Goal: Information Seeking & Learning: Check status

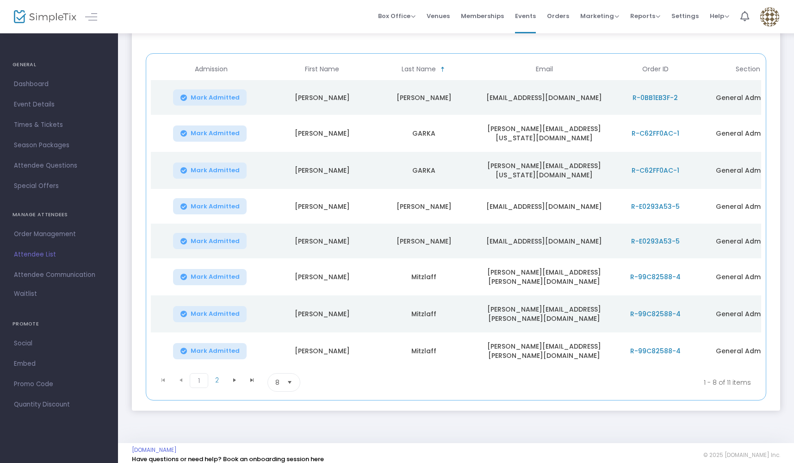
scroll to position [108, 0]
click at [216, 374] on span "2" at bounding box center [217, 381] width 18 height 14
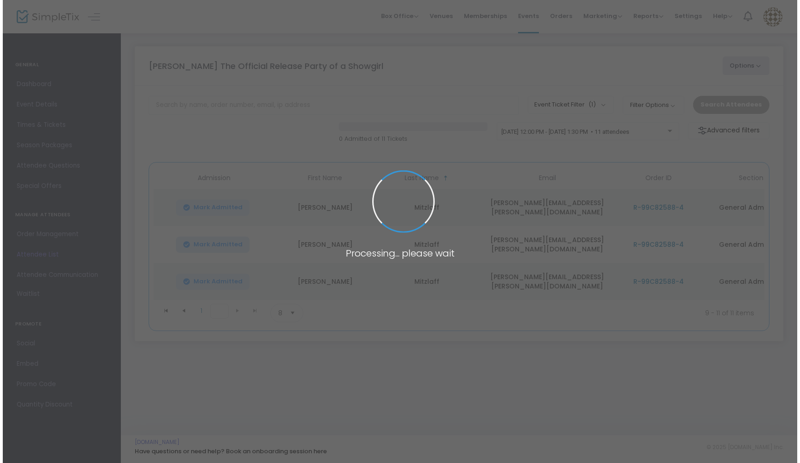
scroll to position [0, 0]
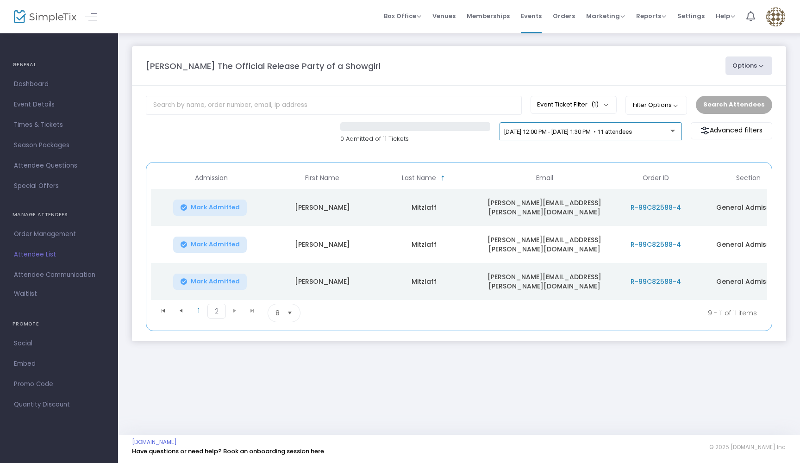
click at [674, 128] on div at bounding box center [673, 128] width 6 height 7
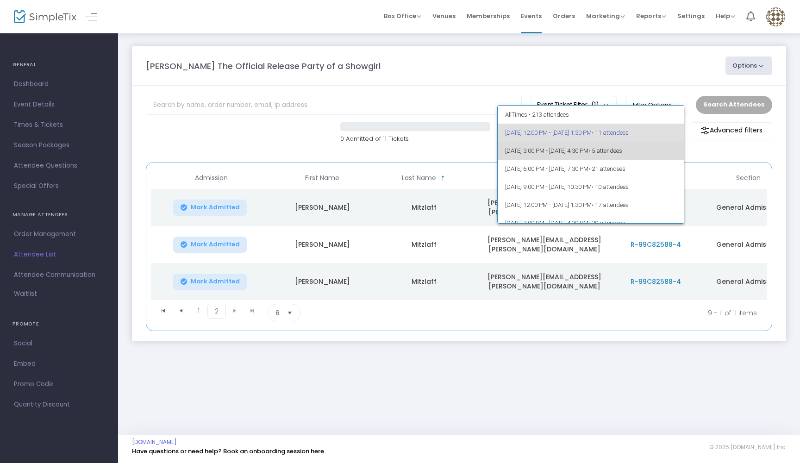
click at [622, 150] on span "• 5 attendees" at bounding box center [605, 150] width 34 height 7
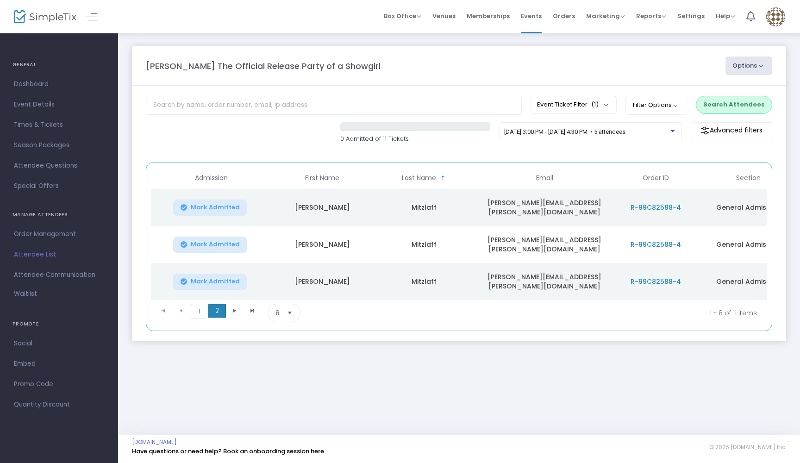
click at [218, 304] on span "2" at bounding box center [217, 311] width 18 height 14
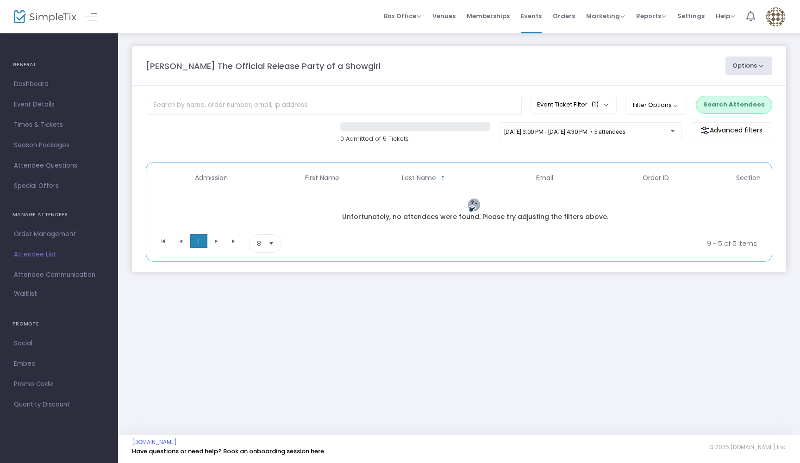
click at [197, 243] on span "1" at bounding box center [199, 241] width 18 height 14
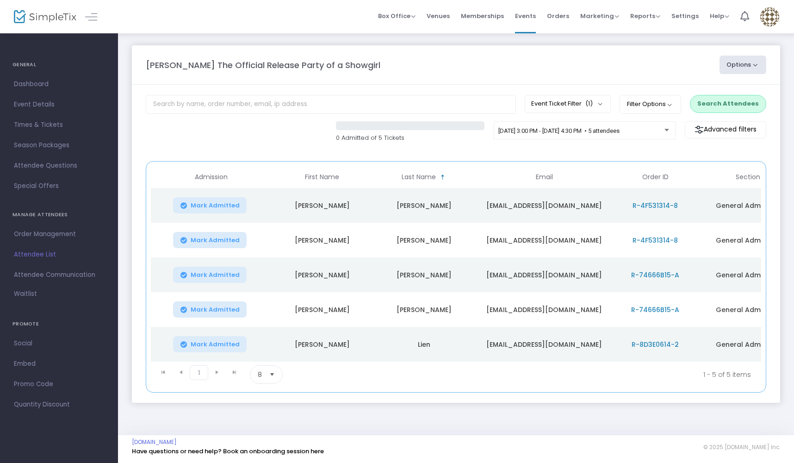
scroll to position [4, 0]
click at [672, 125] on div "[DATE] 3:00 PM - [DATE] 4:30 PM • 5 attendees" at bounding box center [585, 130] width 182 height 19
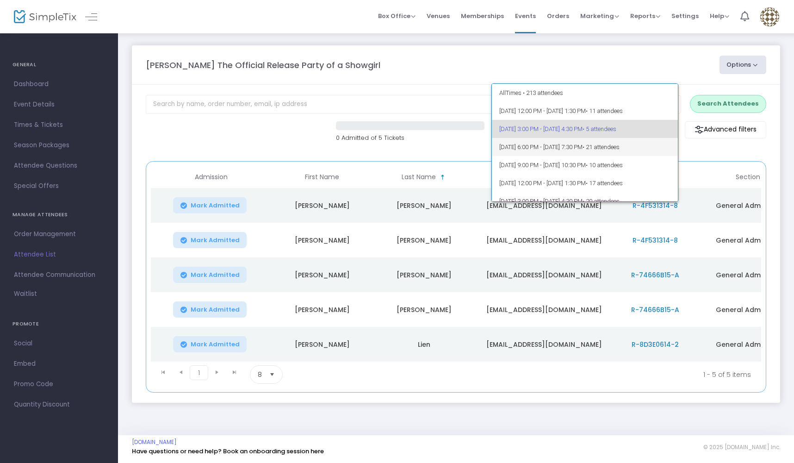
click at [620, 150] on span "• 21 attendees" at bounding box center [601, 146] width 37 height 7
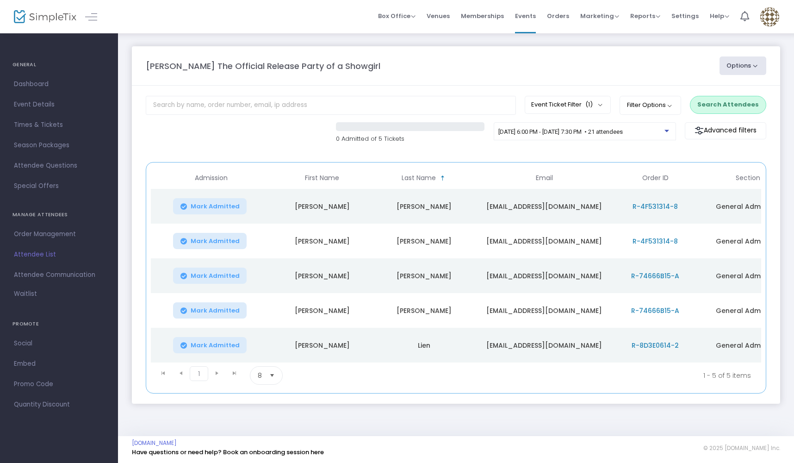
scroll to position [0, 0]
click at [196, 372] on span "1" at bounding box center [199, 373] width 19 height 15
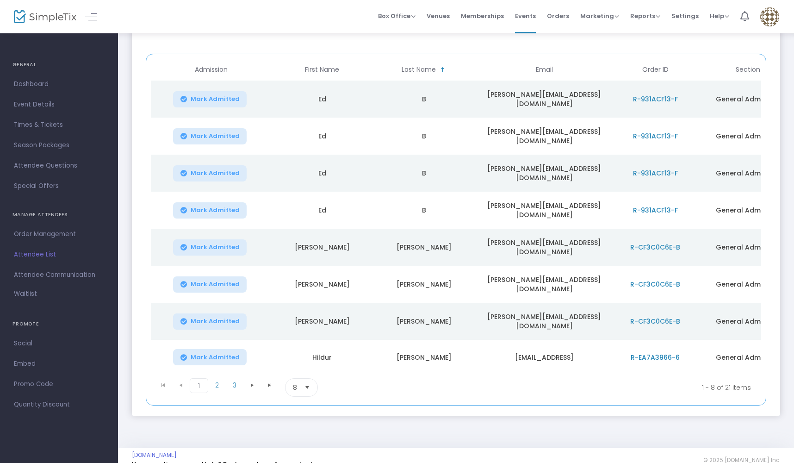
scroll to position [108, 0]
click at [221, 379] on span "2" at bounding box center [217, 386] width 18 height 14
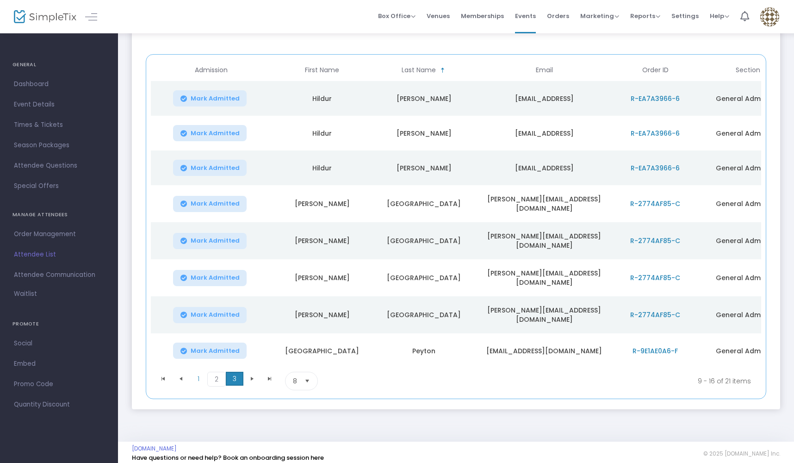
click at [232, 375] on span "3" at bounding box center [235, 379] width 18 height 14
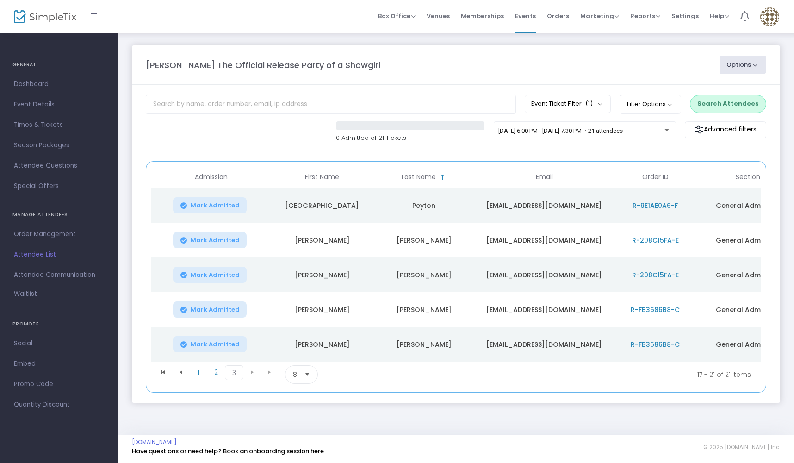
scroll to position [4, 0]
click at [668, 130] on div at bounding box center [667, 130] width 5 height 2
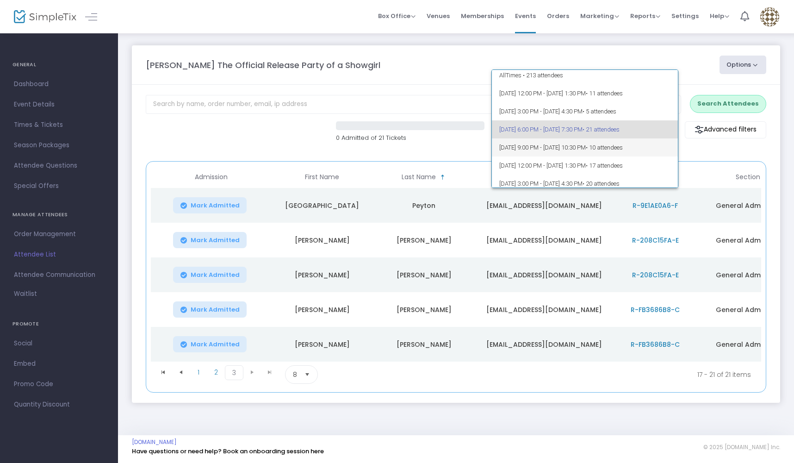
click at [601, 144] on span "[DATE] 9:00 PM - [DATE] 10:30 PM • 10 attendees" at bounding box center [585, 147] width 172 height 18
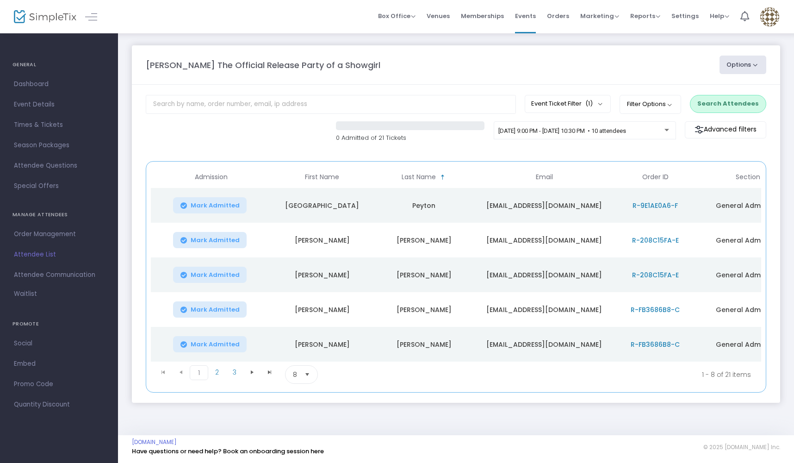
click at [340, 216] on td "[GEOGRAPHIC_DATA]" at bounding box center [322, 205] width 102 height 35
click at [216, 377] on span "2" at bounding box center [217, 372] width 18 height 14
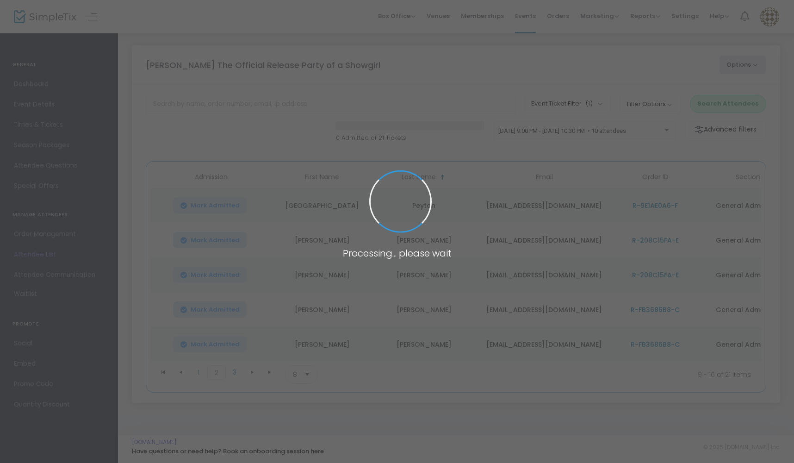
scroll to position [0, 0]
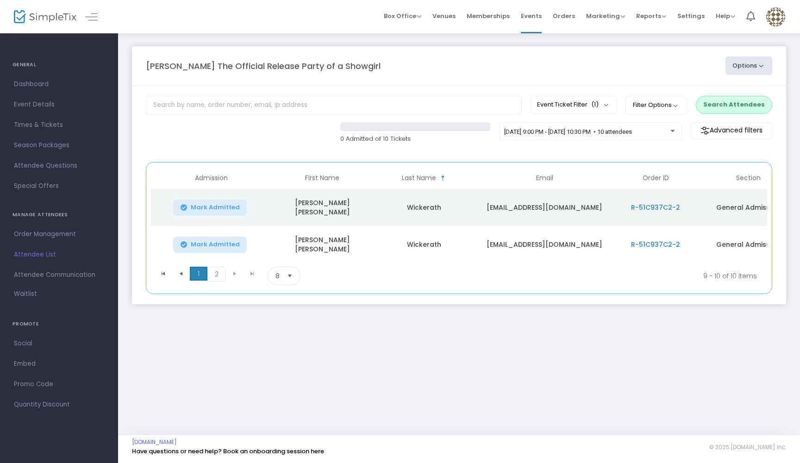
click at [201, 274] on span "1" at bounding box center [199, 274] width 18 height 14
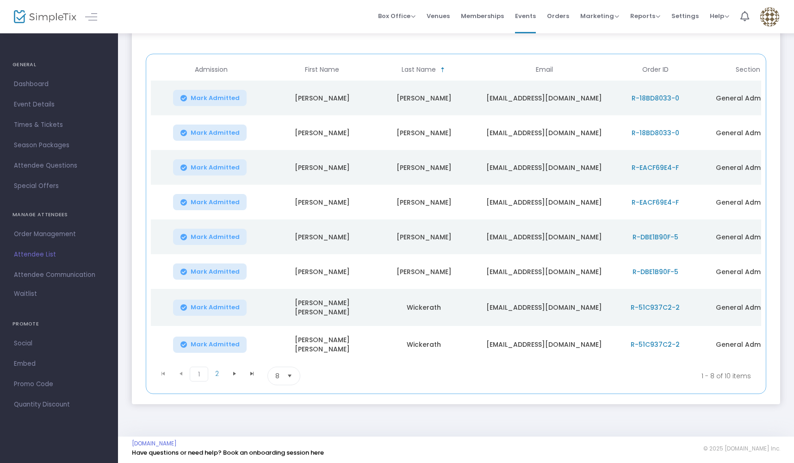
scroll to position [108, 0]
click at [217, 374] on span "2" at bounding box center [217, 374] width 18 height 14
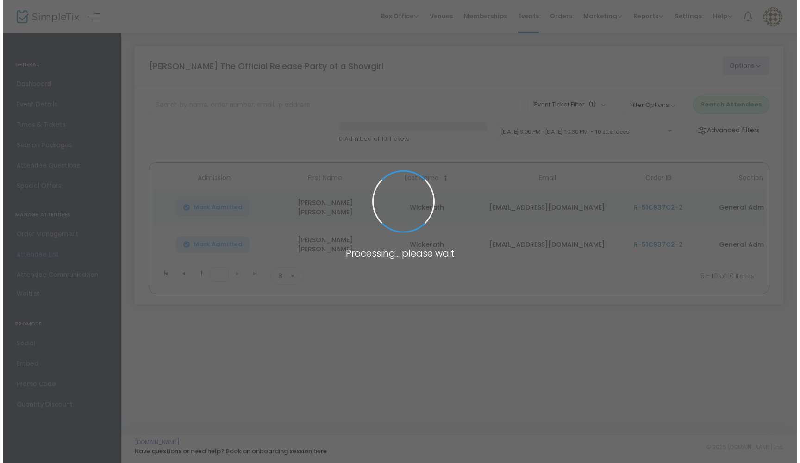
scroll to position [0, 0]
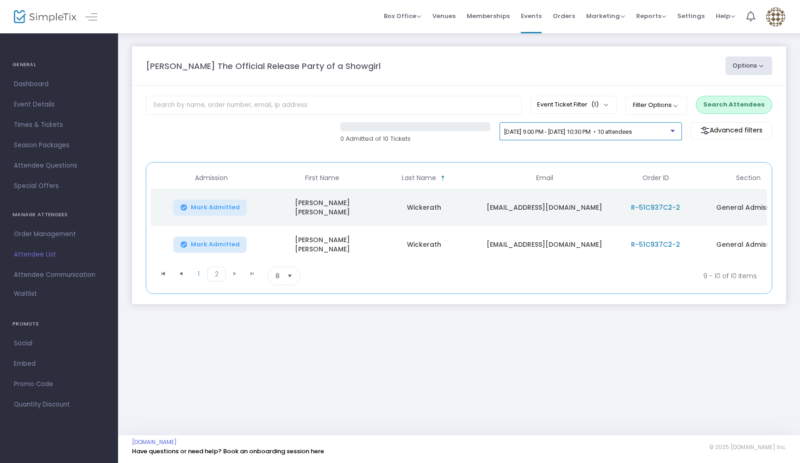
click at [674, 130] on div at bounding box center [673, 128] width 6 height 7
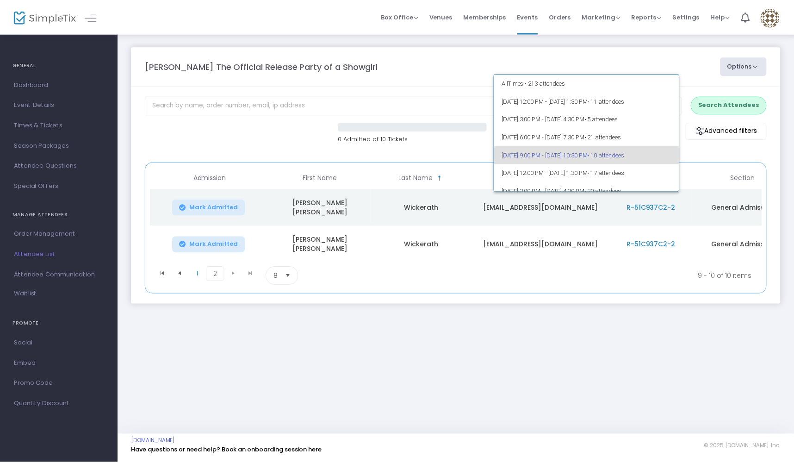
scroll to position [22, 0]
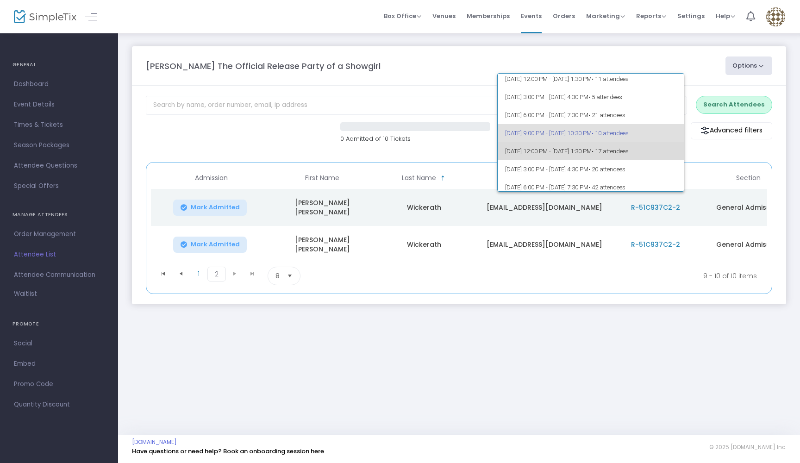
click at [629, 150] on span "• 17 attendees" at bounding box center [610, 151] width 37 height 7
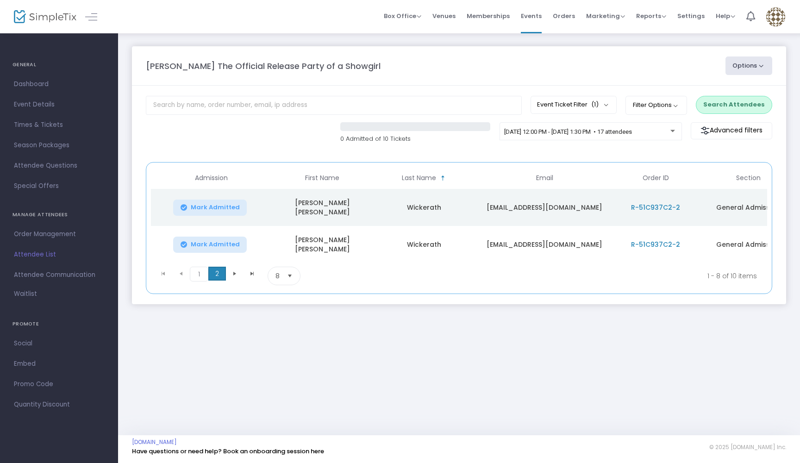
click at [212, 271] on span "2" at bounding box center [217, 274] width 18 height 14
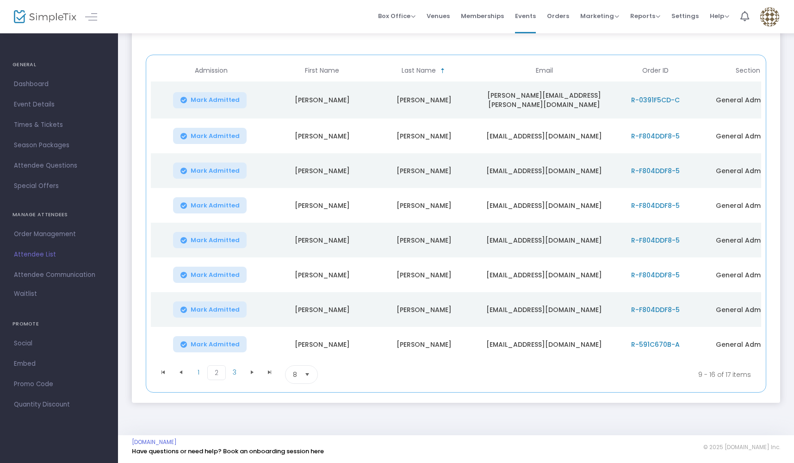
scroll to position [108, 0]
click at [233, 372] on span "3" at bounding box center [235, 372] width 18 height 14
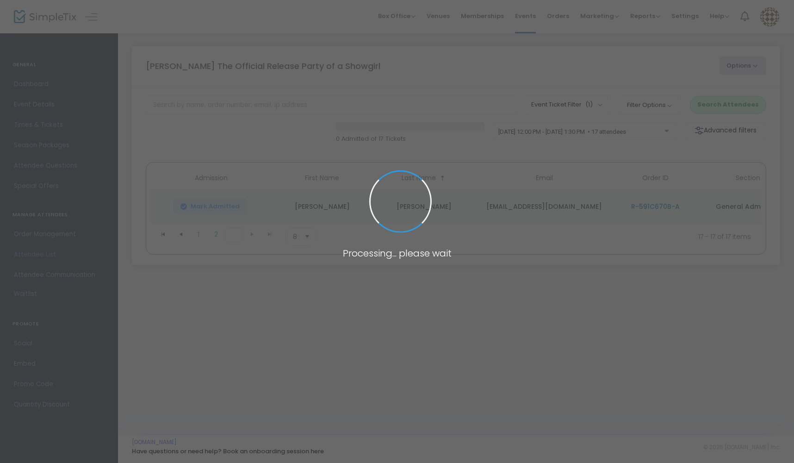
scroll to position [0, 0]
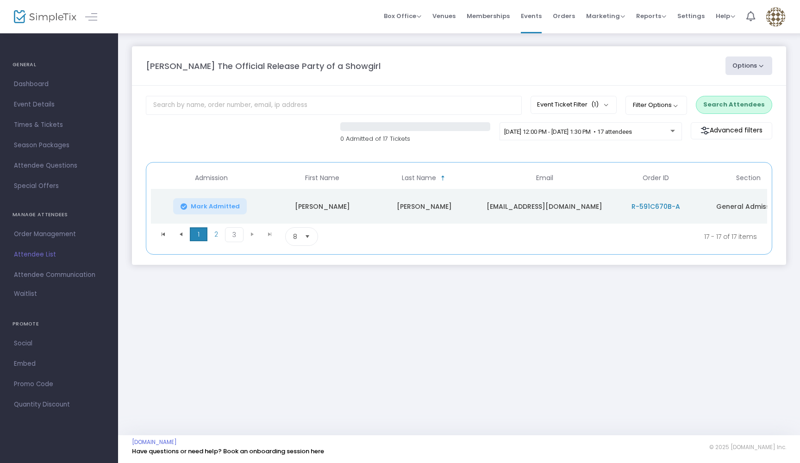
click at [198, 238] on span "1" at bounding box center [199, 234] width 18 height 14
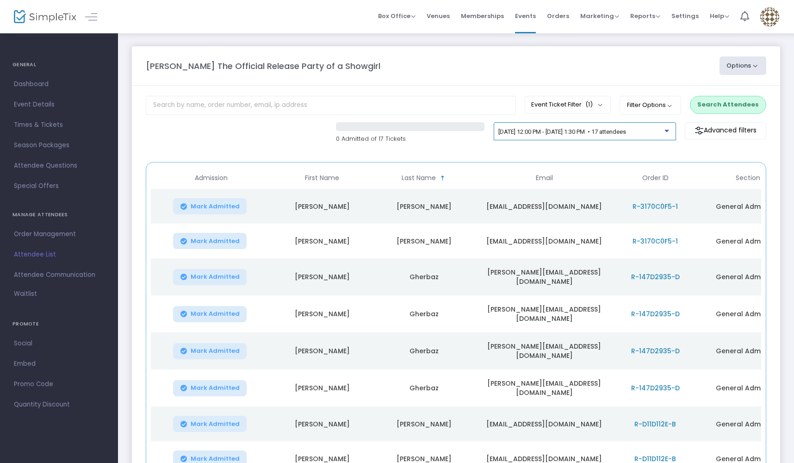
click at [671, 131] on div at bounding box center [668, 128] width 6 height 7
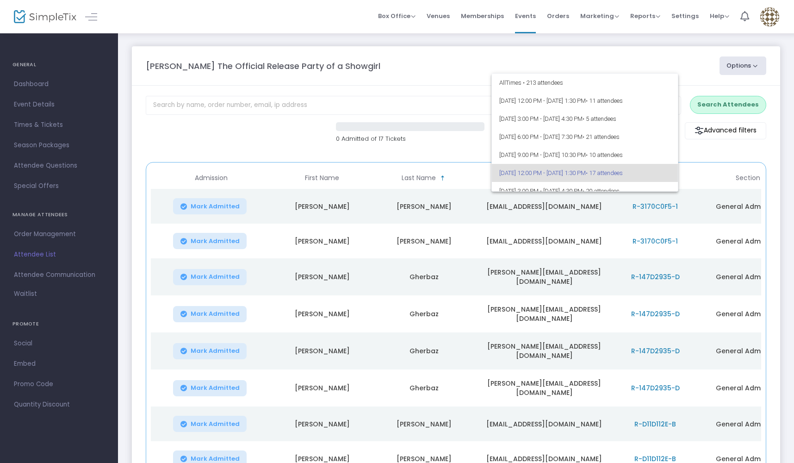
scroll to position [40, 0]
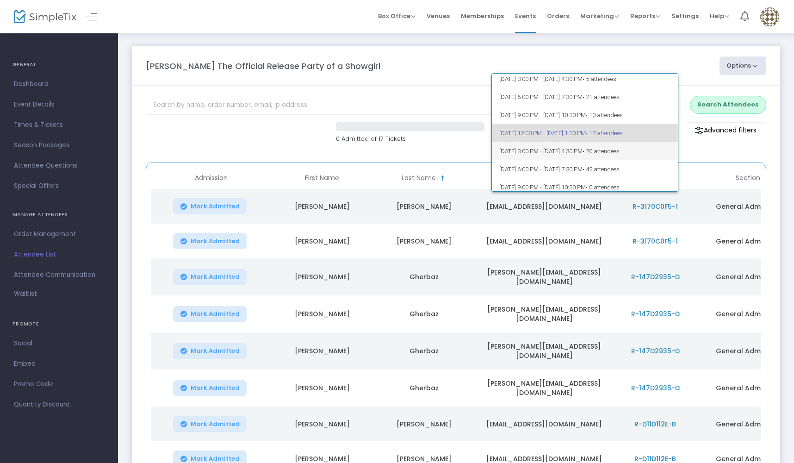
click at [644, 148] on span "[DATE] 3:00 PM - [DATE] 4:30 PM • 20 attendees" at bounding box center [585, 151] width 172 height 18
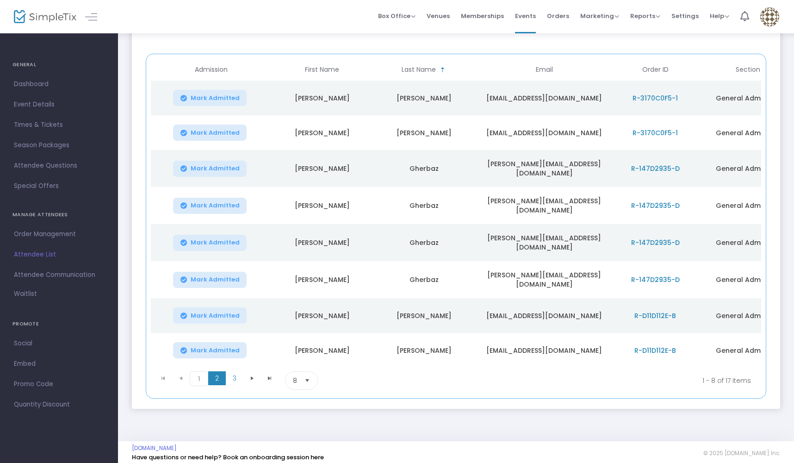
scroll to position [108, 0]
click at [202, 374] on span "1" at bounding box center [199, 379] width 19 height 15
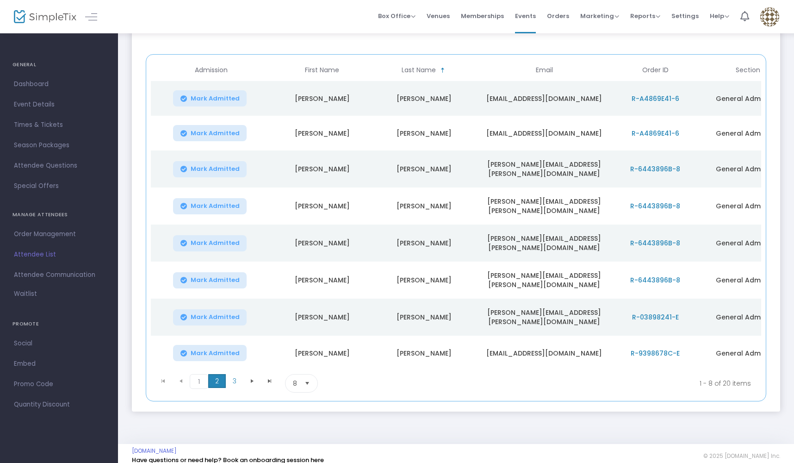
click at [215, 374] on span "2" at bounding box center [217, 381] width 18 height 14
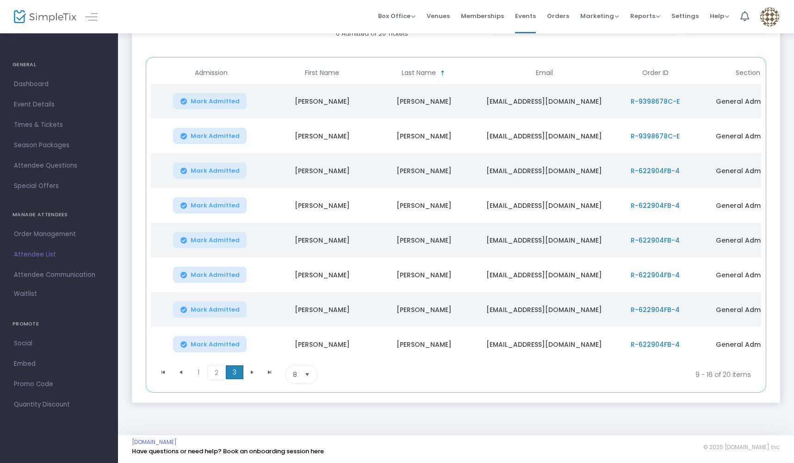
click at [234, 375] on span "3" at bounding box center [235, 372] width 18 height 14
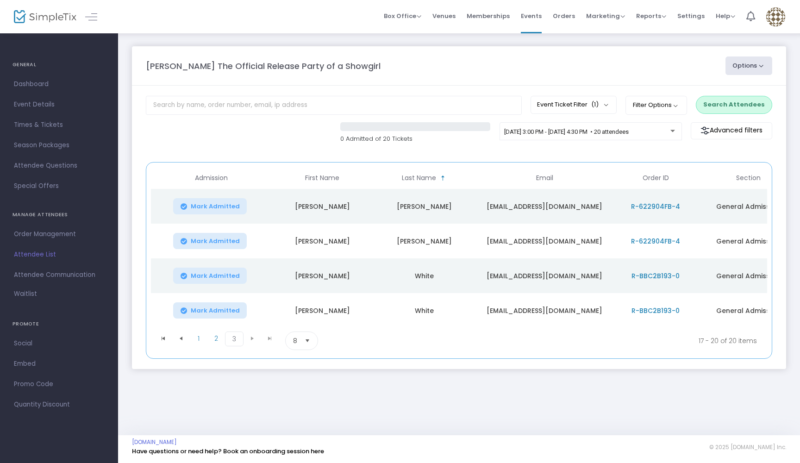
scroll to position [0, 0]
click at [673, 128] on div at bounding box center [673, 128] width 6 height 7
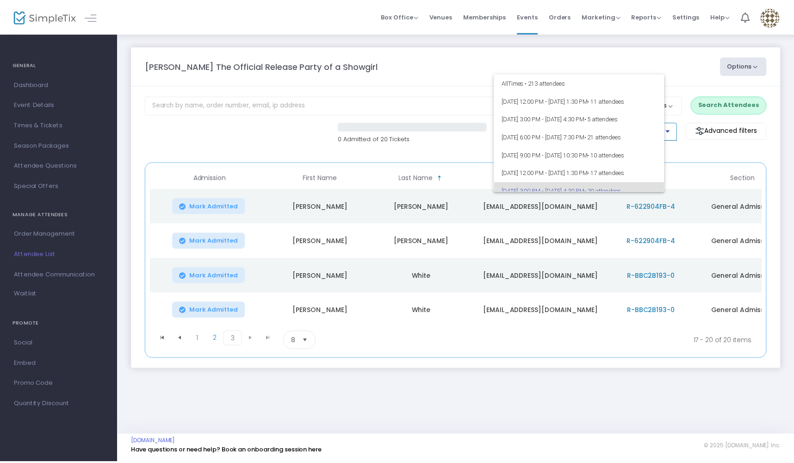
scroll to position [58, 0]
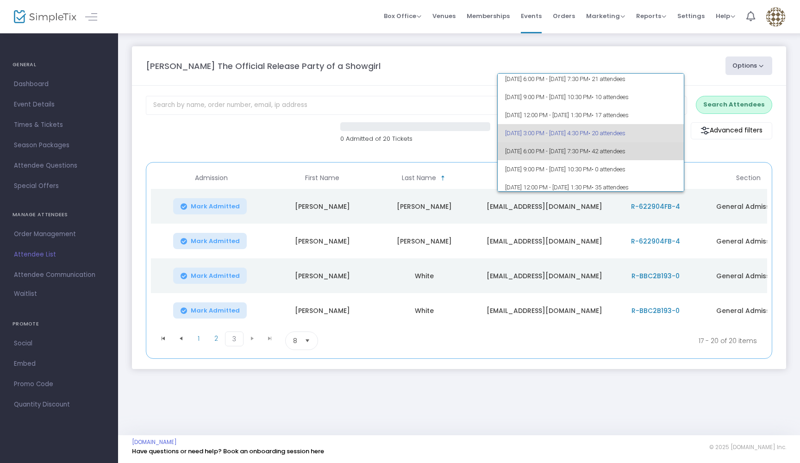
click at [625, 153] on span "• 42 attendees" at bounding box center [606, 151] width 37 height 7
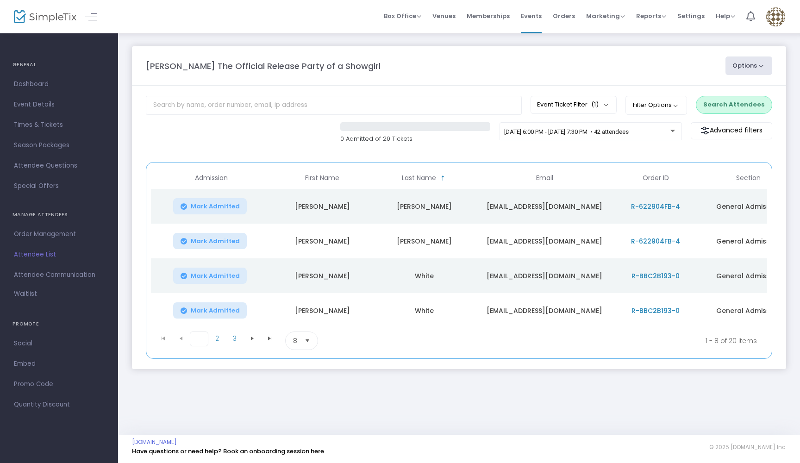
click at [196, 342] on span "1" at bounding box center [199, 338] width 19 height 15
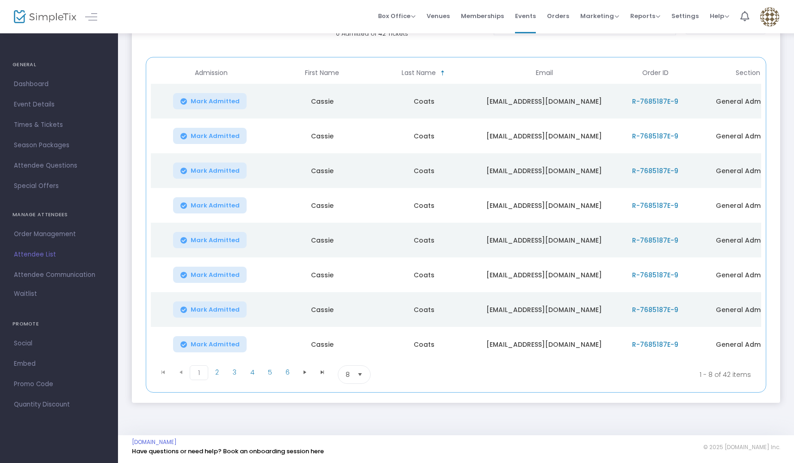
scroll to position [108, 0]
click at [218, 371] on span "2" at bounding box center [217, 372] width 18 height 14
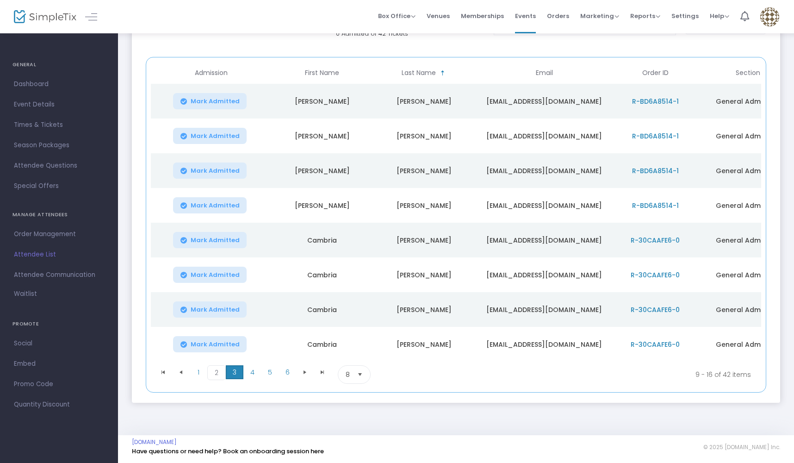
click at [237, 374] on span "3" at bounding box center [235, 372] width 18 height 14
click at [248, 374] on span "4" at bounding box center [252, 372] width 18 height 14
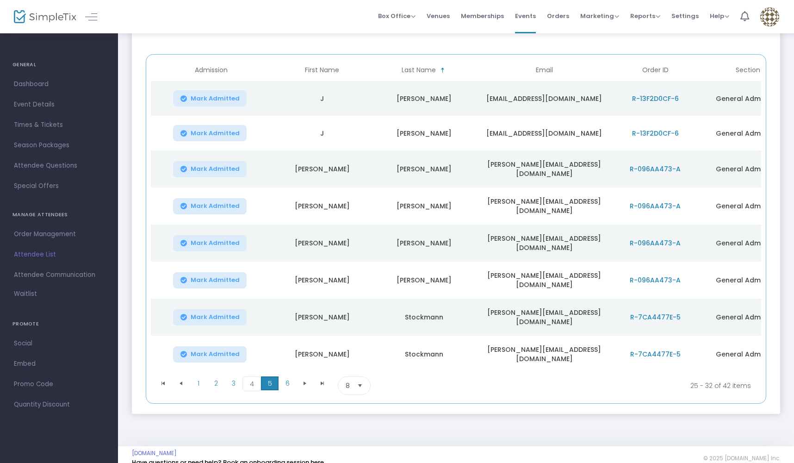
click at [267, 376] on span "5" at bounding box center [270, 383] width 18 height 14
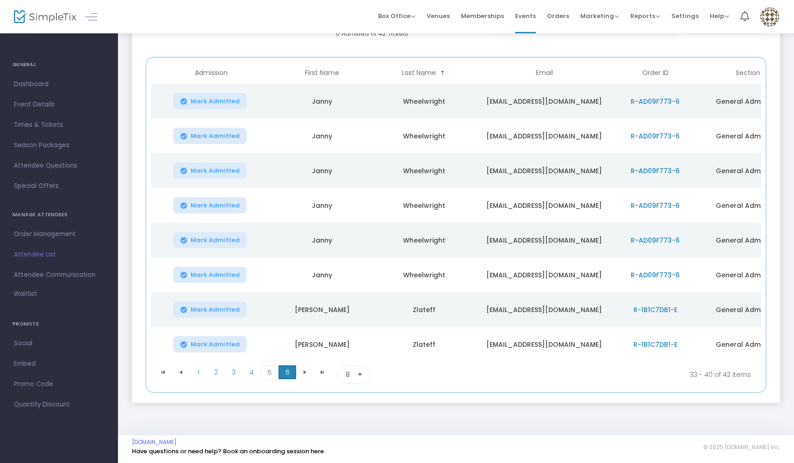
click at [288, 374] on span "6" at bounding box center [288, 372] width 18 height 14
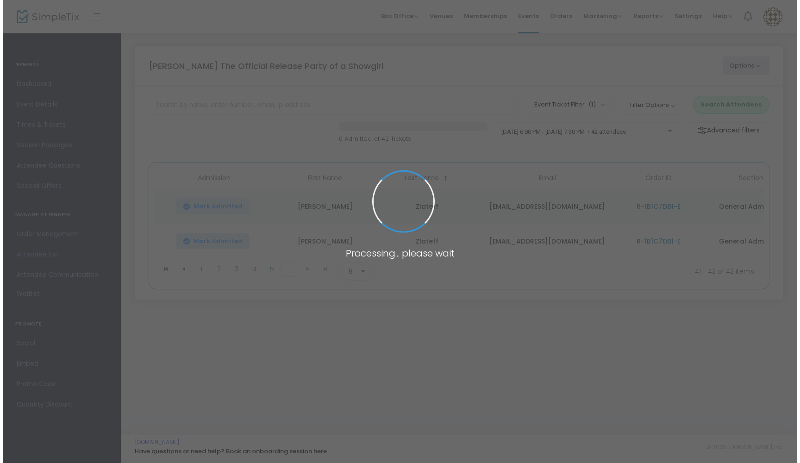
scroll to position [0, 0]
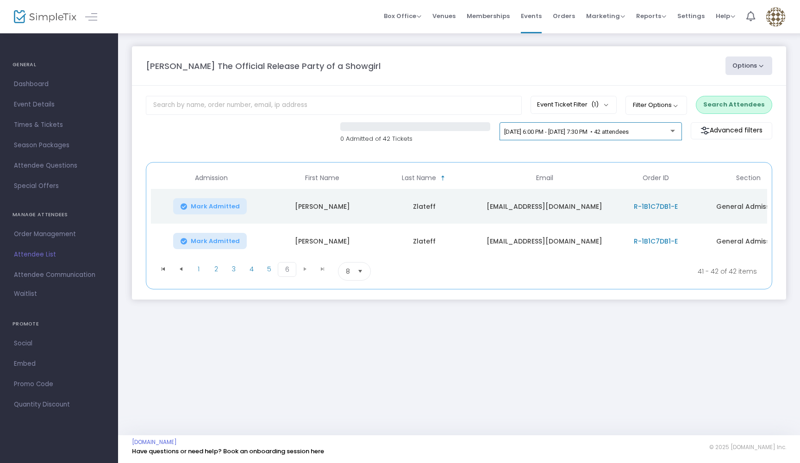
click at [674, 130] on div at bounding box center [672, 131] width 5 height 2
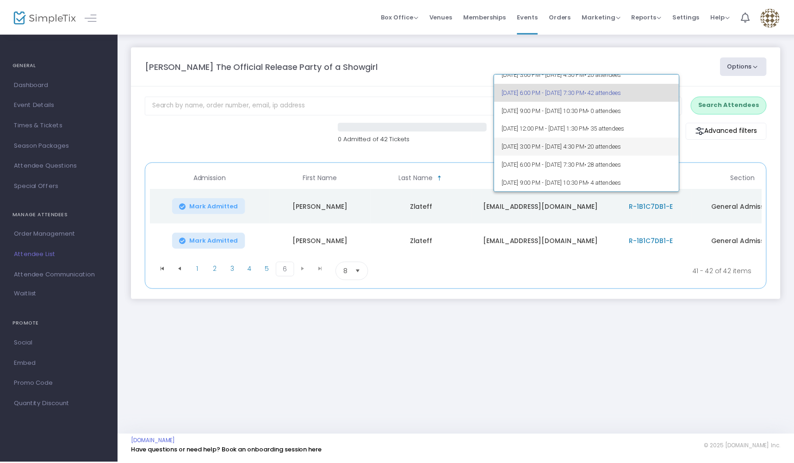
scroll to position [117, 0]
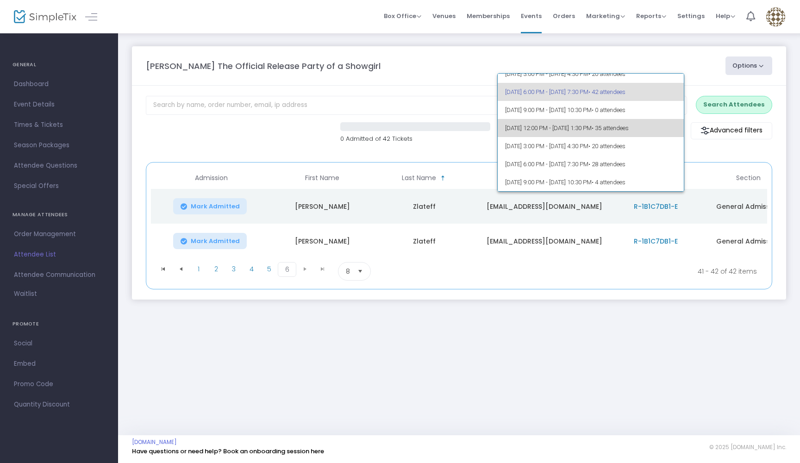
click at [622, 124] on span "[DATE] 12:00 PM - [DATE] 1:30 PM • 35 attendees" at bounding box center [591, 128] width 172 height 18
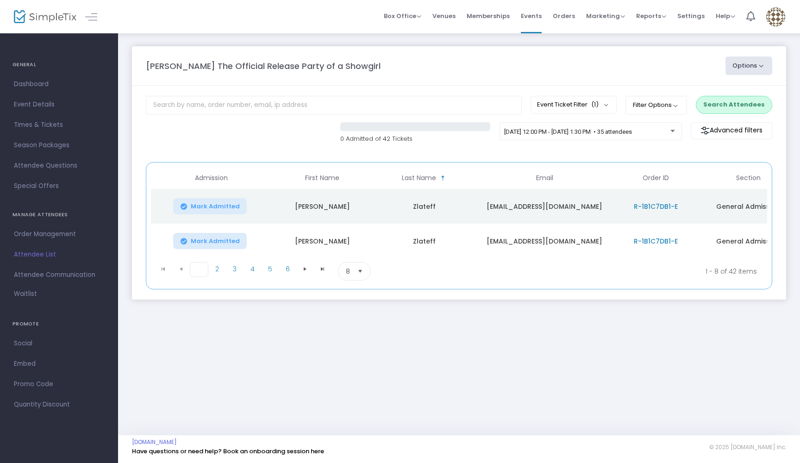
click at [195, 274] on span "1" at bounding box center [199, 269] width 19 height 15
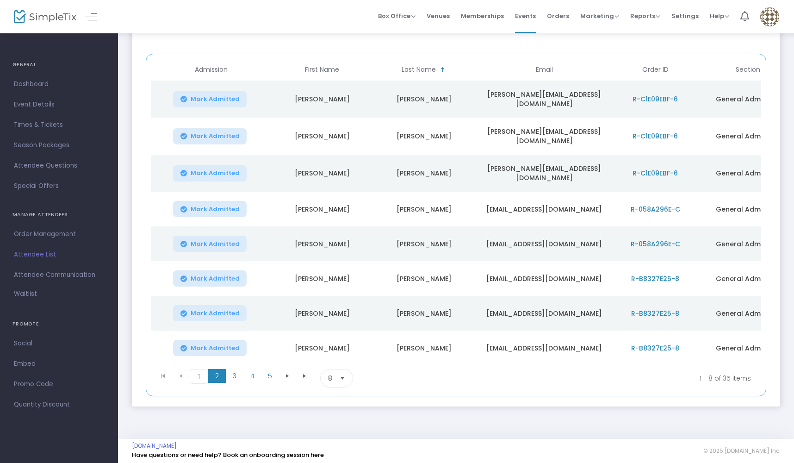
scroll to position [108, 0]
click at [214, 372] on span "2" at bounding box center [217, 376] width 18 height 14
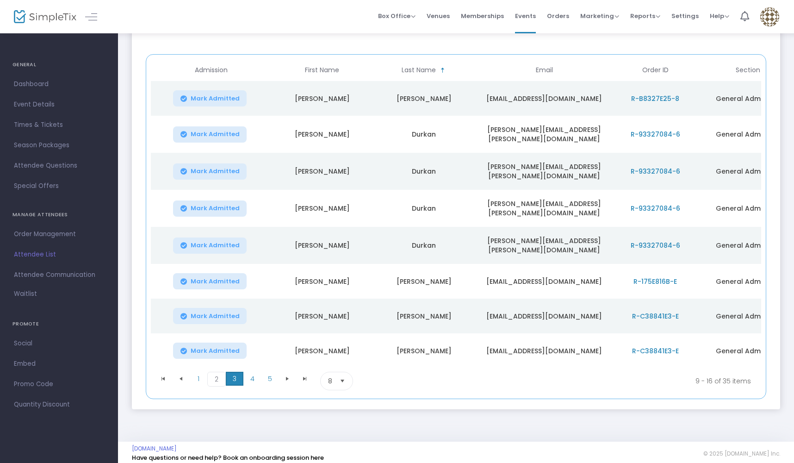
click at [236, 372] on span "3" at bounding box center [235, 379] width 18 height 14
click at [249, 373] on span "4" at bounding box center [252, 379] width 18 height 14
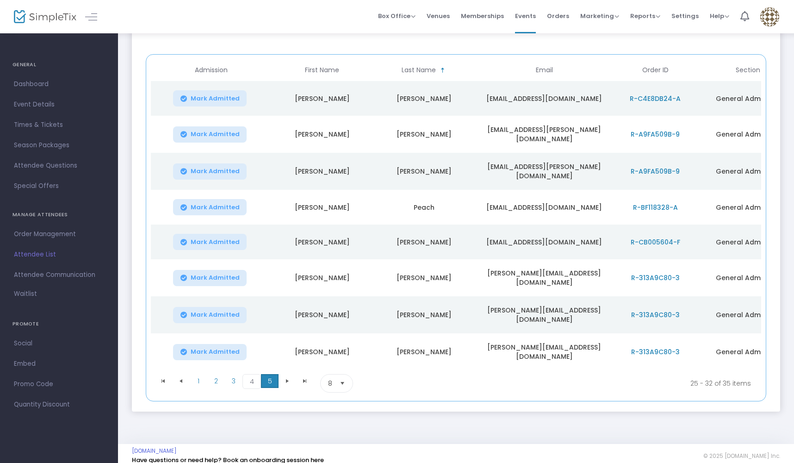
click at [271, 375] on span "5" at bounding box center [270, 381] width 18 height 14
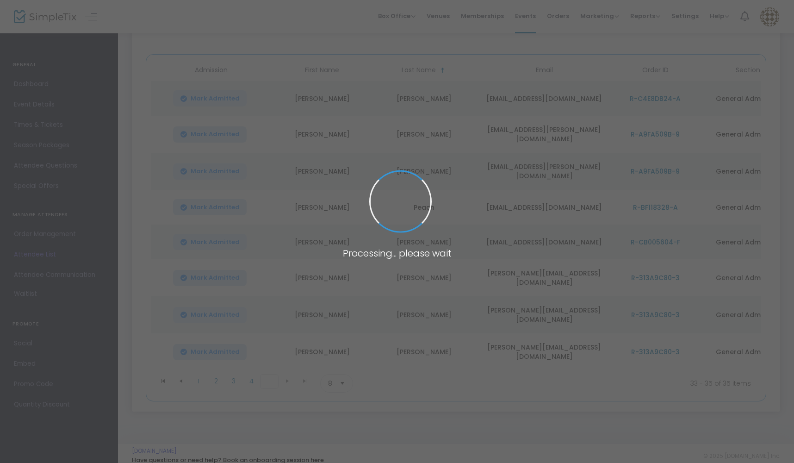
scroll to position [0, 0]
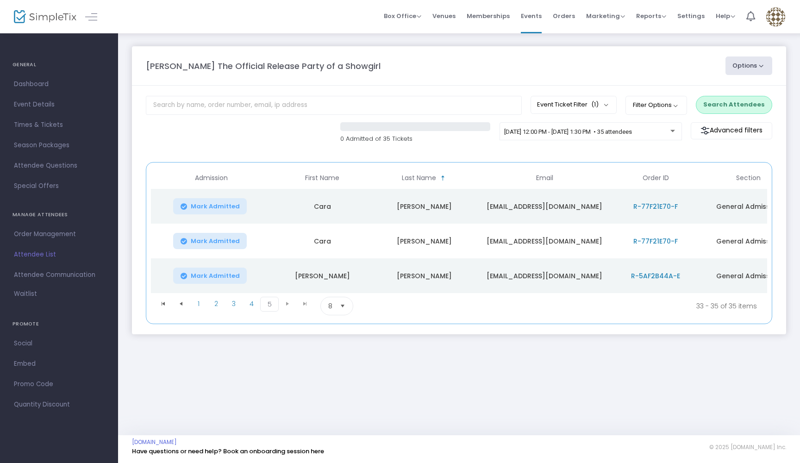
click at [285, 306] on kendo-pager-next-buttons at bounding box center [296, 306] width 35 height 19
click at [343, 310] on span "Select" at bounding box center [342, 306] width 15 height 15
click at [341, 378] on li "100" at bounding box center [337, 383] width 32 height 19
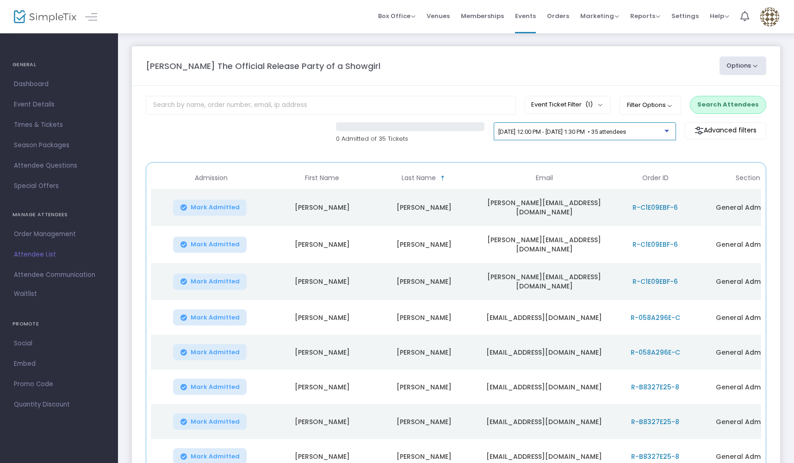
click at [669, 132] on div at bounding box center [667, 131] width 5 height 2
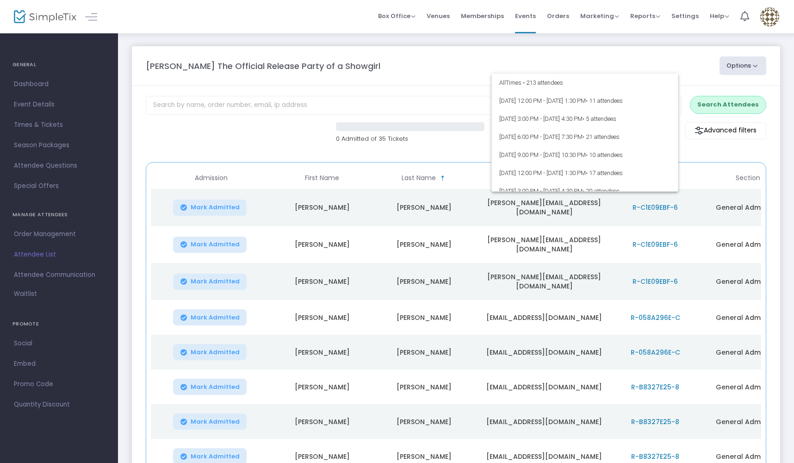
scroll to position [112, 0]
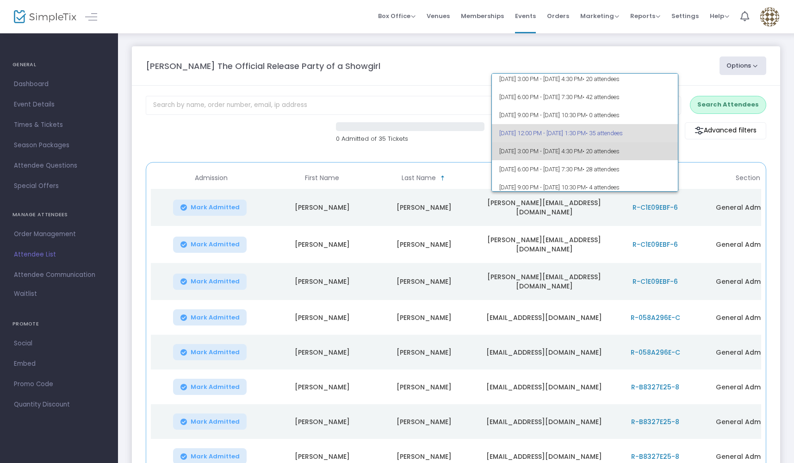
click at [620, 152] on span "• 20 attendees" at bounding box center [601, 151] width 37 height 7
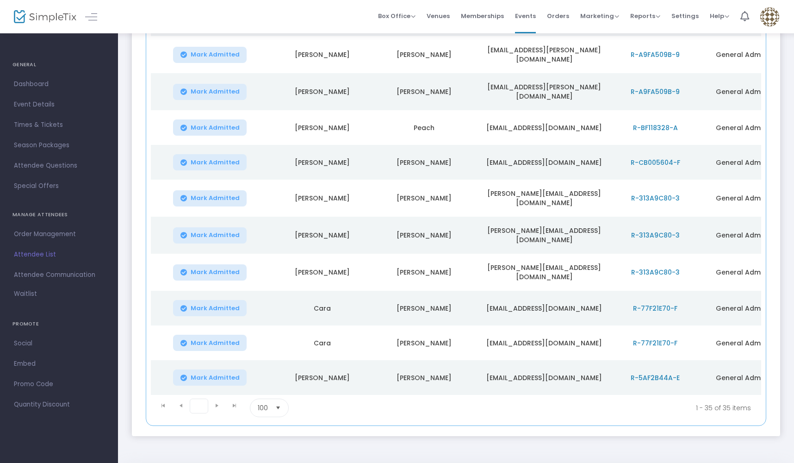
scroll to position [1045, 0]
click at [199, 399] on span "1" at bounding box center [199, 406] width 19 height 15
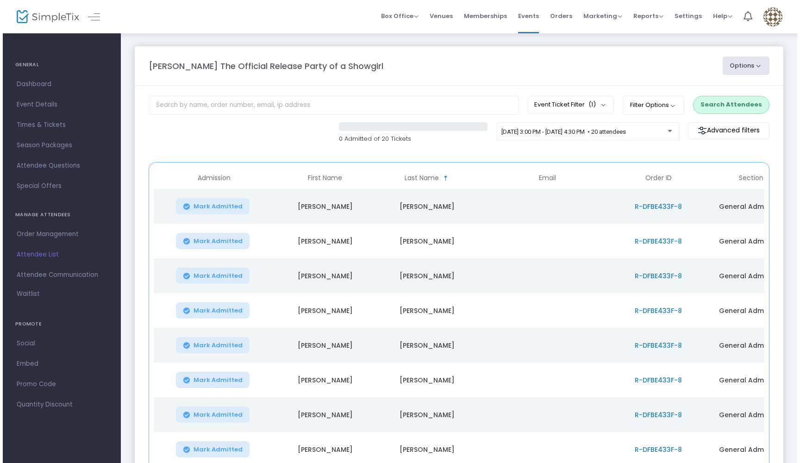
scroll to position [0, 0]
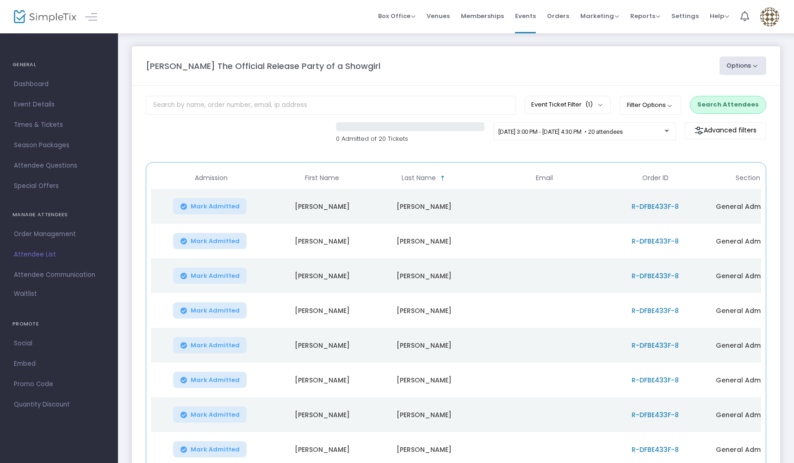
click at [647, 207] on span "R-DFBE433F-8" at bounding box center [655, 206] width 47 height 9
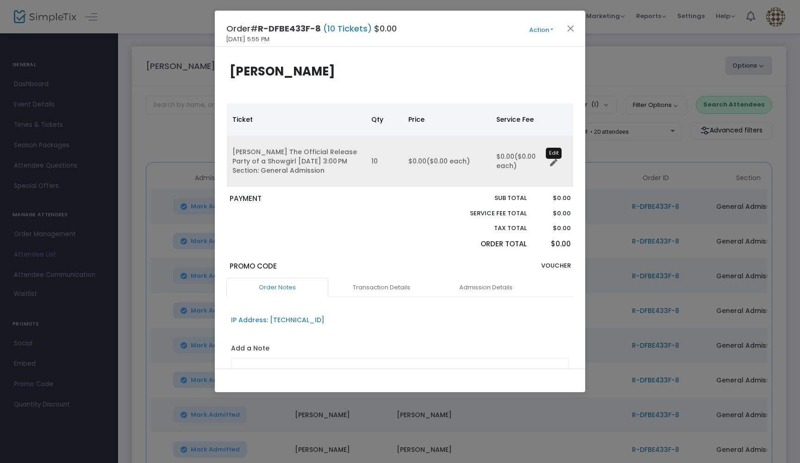
click at [550, 163] on icon "Data table" at bounding box center [553, 162] width 7 height 7
